Goal: Communication & Community: Share content

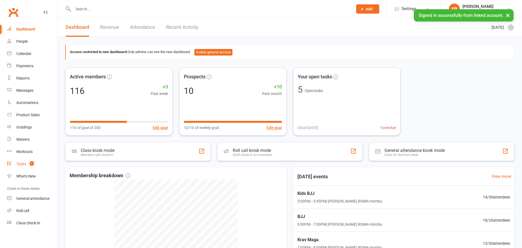
click at [15, 169] on link "Tasks 1" at bounding box center [32, 164] width 50 height 12
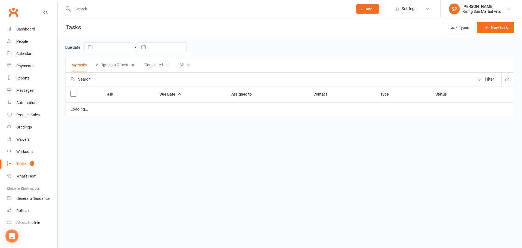
select select "started"
select select "waiting"
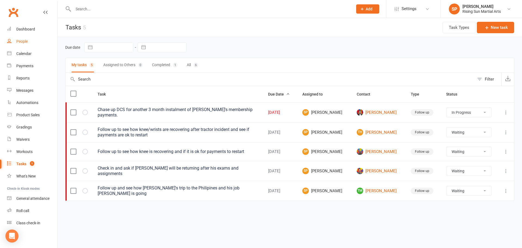
click at [18, 43] on div "People" at bounding box center [21, 41] width 11 height 4
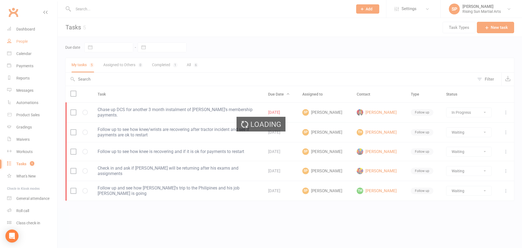
select select "100"
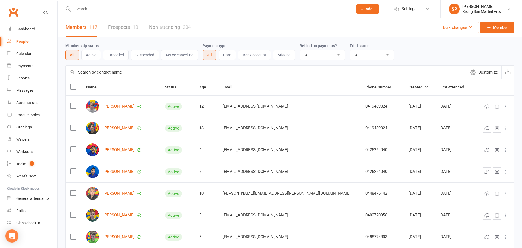
click at [113, 26] on link "Prospects 10" at bounding box center [123, 27] width 30 height 19
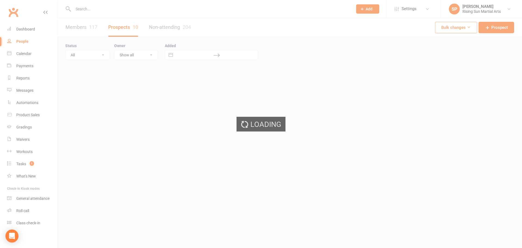
select select "100"
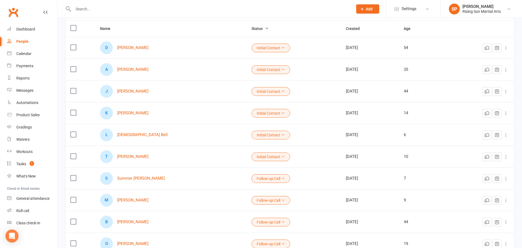
scroll to position [60, 0]
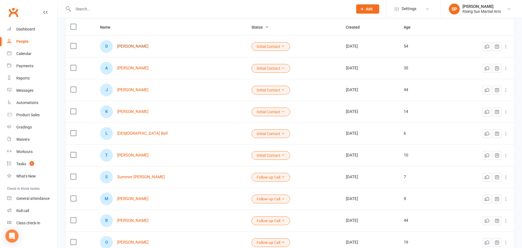
click at [136, 47] on link "[PERSON_NAME]" at bounding box center [132, 46] width 31 height 5
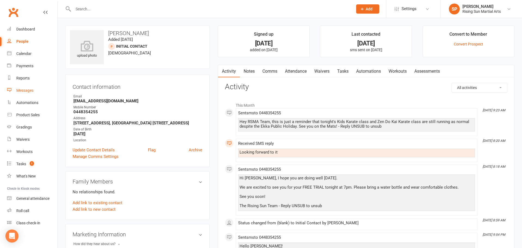
click at [25, 90] on div "Messages" at bounding box center [24, 90] width 17 height 4
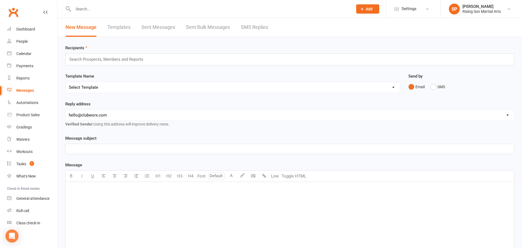
click at [125, 26] on link "Templates" at bounding box center [118, 27] width 23 height 19
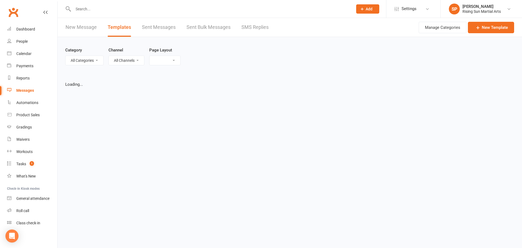
select select "grid"
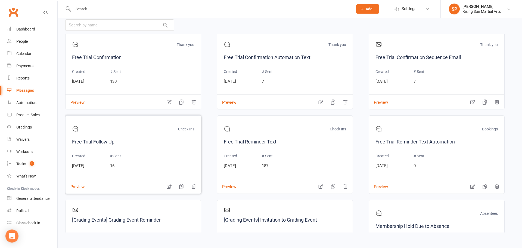
scroll to position [98, 0]
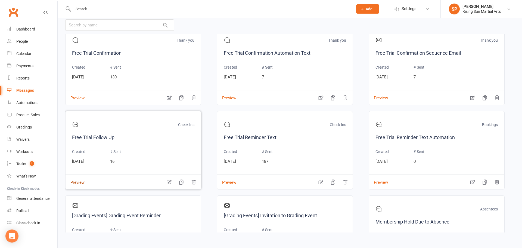
click at [77, 181] on button "Preview" at bounding box center [75, 179] width 19 height 6
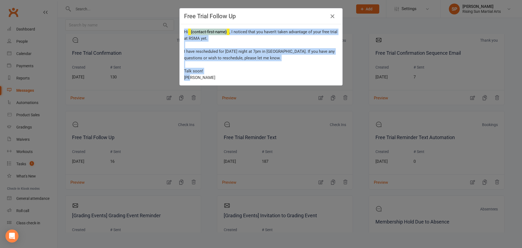
drag, startPoint x: 202, startPoint y: 78, endPoint x: 142, endPoint y: 49, distance: 66.4
click at [181, 27] on div "Hi {contact-first-name} , I noticed that you haven't taken advantage of your fr…" at bounding box center [261, 54] width 163 height 61
copy div "Hi {contact-first-name} , I noticed that you haven't taken advantage of your fr…"
click at [331, 15] on icon "button" at bounding box center [332, 16] width 7 height 7
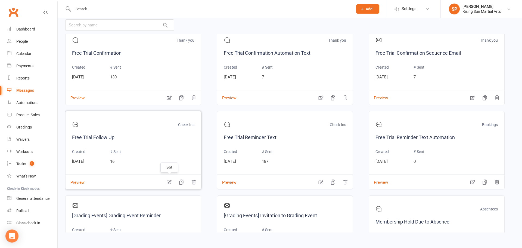
click at [170, 183] on icon "button" at bounding box center [168, 181] width 5 height 5
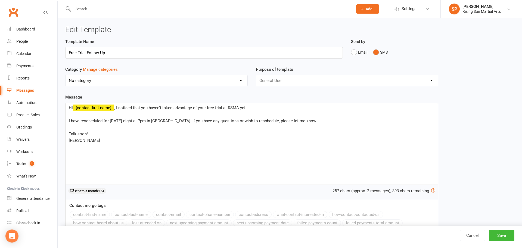
select select "10468"
drag, startPoint x: 114, startPoint y: 56, endPoint x: 86, endPoint y: 56, distance: 28.8
click at [85, 56] on input "Free Trial Follow Up" at bounding box center [204, 52] width 278 height 11
click at [117, 51] on input "Free Trial Follow Up" at bounding box center [204, 52] width 278 height 11
type input "Free Trial Reschuling"
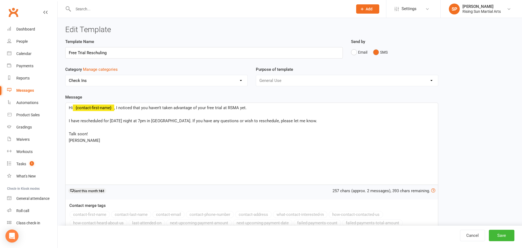
click at [151, 82] on select "No category Absentees Bookings Check Ins General Thank you" at bounding box center [157, 80] width 182 height 11
select select "18937"
click at [66, 75] on select "No category Absentees Bookings Check Ins General Thank you" at bounding box center [157, 80] width 182 height 11
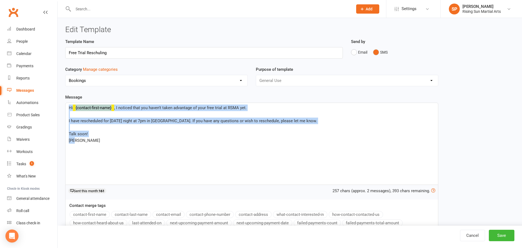
drag, startPoint x: 110, startPoint y: 149, endPoint x: 58, endPoint y: 104, distance: 69.0
click at [58, 104] on div "Edit Template Template Name Free Trial Reschuling Send by Email SMS Category Ma…" at bounding box center [290, 141] width 464 height 246
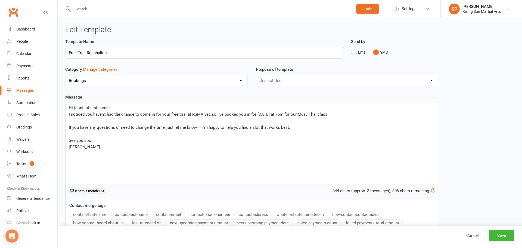
click at [109, 109] on span "Hi {contact-first-name}," at bounding box center [90, 107] width 42 height 5
click at [97, 215] on button "contact-first-name" at bounding box center [90, 214] width 40 height 7
click at [69, 116] on span "I noticed you haven’t had the chance to come in for your free trial at RSMA yet…" at bounding box center [199, 114] width 260 height 5
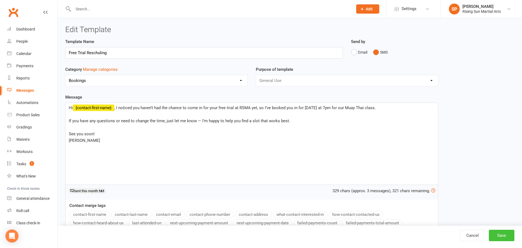
click at [500, 233] on button "Save" at bounding box center [502, 235] width 26 height 11
select select "grid"
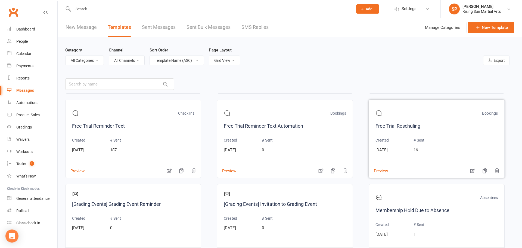
scroll to position [170, 0]
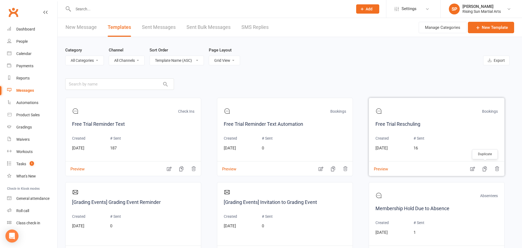
click at [484, 169] on icon "button" at bounding box center [484, 168] width 5 height 5
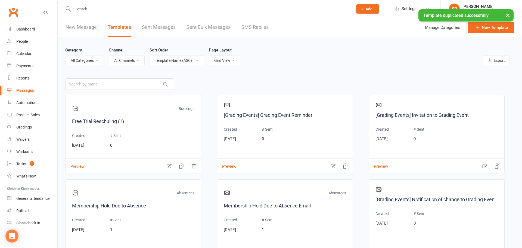
scroll to position [321, 0]
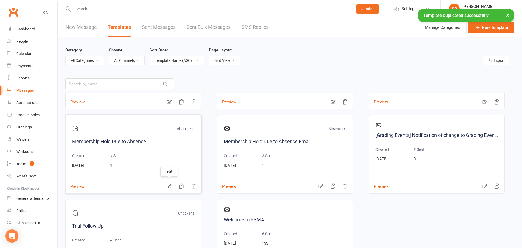
click at [170, 186] on icon "button" at bounding box center [168, 185] width 5 height 5
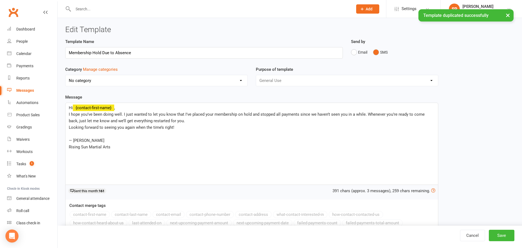
select select "11405"
click at [472, 235] on link "Cancel" at bounding box center [472, 235] width 25 height 11
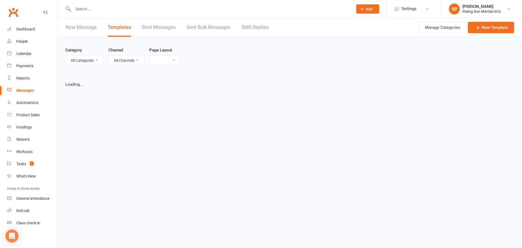
select select "grid"
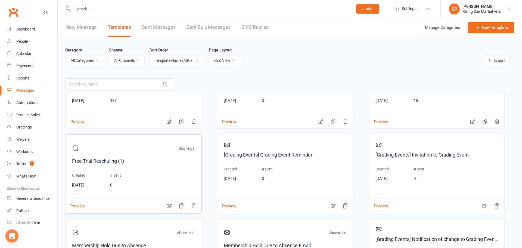
scroll to position [219, 0]
click at [168, 203] on icon "button" at bounding box center [169, 204] width 5 height 4
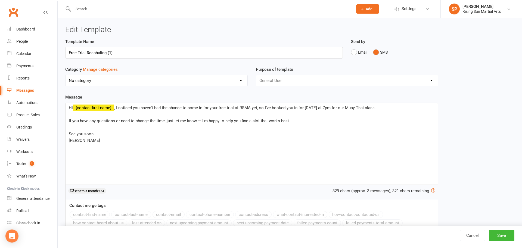
select select "18937"
click at [123, 52] on input "Free Trial Reschuling (1)" at bounding box center [204, 52] width 278 height 11
click at [97, 53] on input "Free Trial Reschuling Sequence" at bounding box center [204, 52] width 278 height 11
click at [153, 53] on input "Free Trial Rescheduling Sequence" at bounding box center [204, 52] width 278 height 11
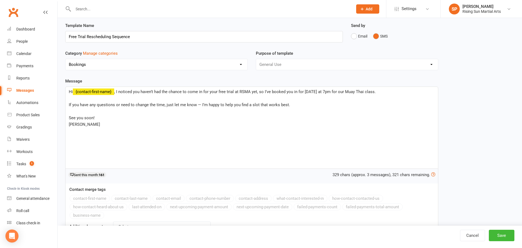
scroll to position [38, 0]
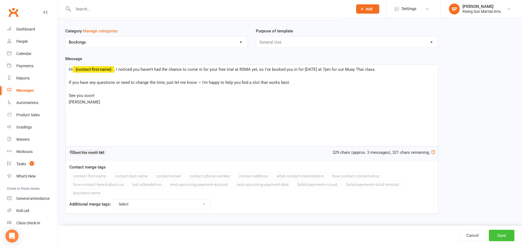
type input "Free Trial Rescheduling Sequence"
click at [501, 233] on button "Save" at bounding box center [502, 235] width 26 height 11
select select "grid"
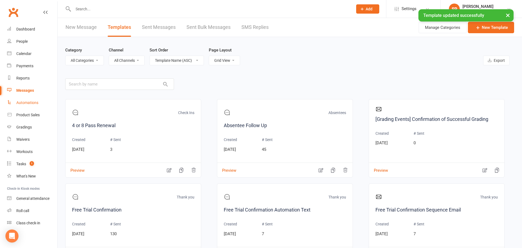
click at [34, 103] on div "Automations" at bounding box center [27, 102] width 22 height 4
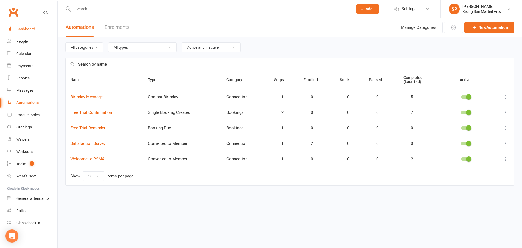
click at [24, 29] on div "Dashboard" at bounding box center [25, 29] width 19 height 4
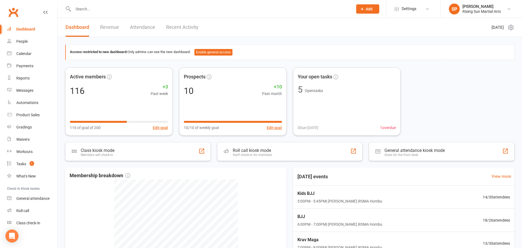
click at [107, 26] on link "Revenue" at bounding box center [109, 27] width 19 height 19
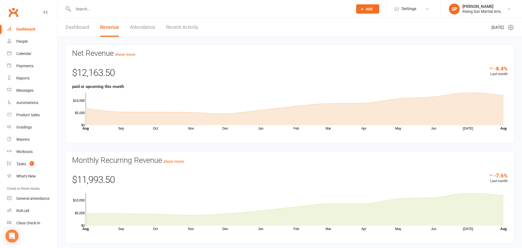
click at [146, 28] on link "Attendance" at bounding box center [142, 27] width 25 height 19
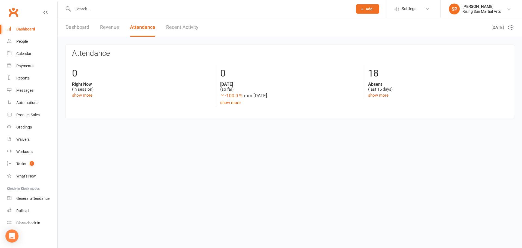
click at [192, 26] on link "Recent Activity" at bounding box center [182, 27] width 32 height 19
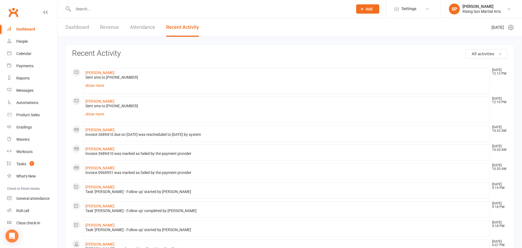
click at [84, 26] on link "Dashboard" at bounding box center [78, 27] width 24 height 19
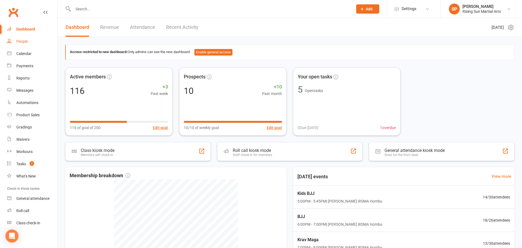
click at [25, 45] on link "People" at bounding box center [32, 41] width 50 height 12
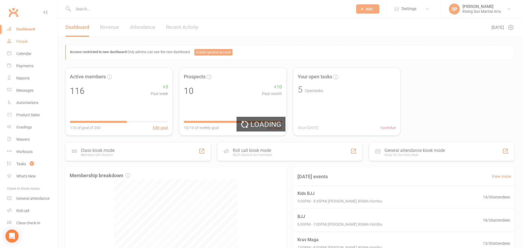
select select "100"
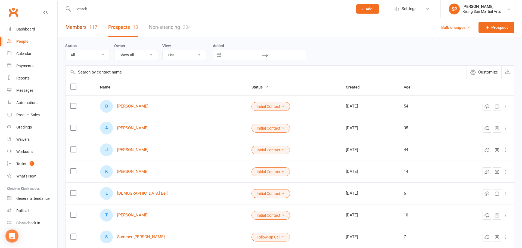
click at [86, 32] on link "Members 117" at bounding box center [82, 27] width 32 height 19
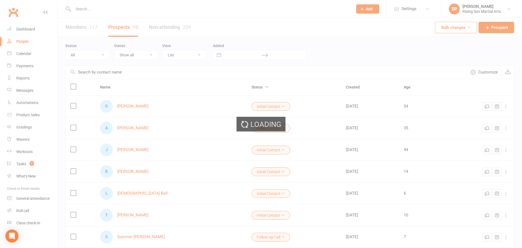
select select "100"
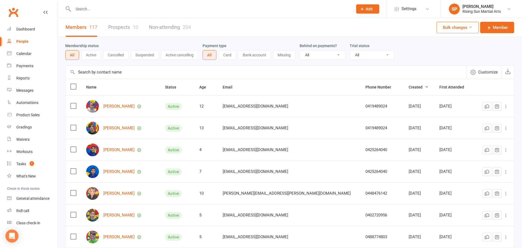
click at [125, 30] on link "Prospects 10" at bounding box center [123, 27] width 30 height 19
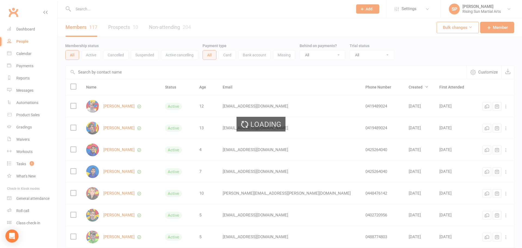
select select "100"
